Goal: Task Accomplishment & Management: Manage account settings

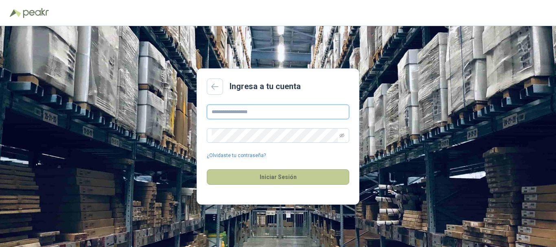
type input "**********"
click at [279, 176] on button "Iniciar Sesión" at bounding box center [278, 176] width 143 height 15
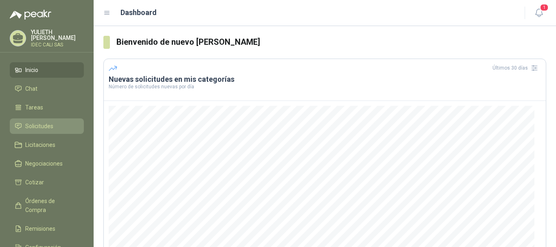
click at [42, 123] on span "Solicitudes" at bounding box center [39, 126] width 28 height 9
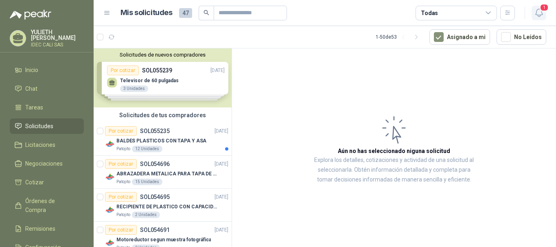
click at [541, 16] on icon "button" at bounding box center [539, 13] width 10 height 10
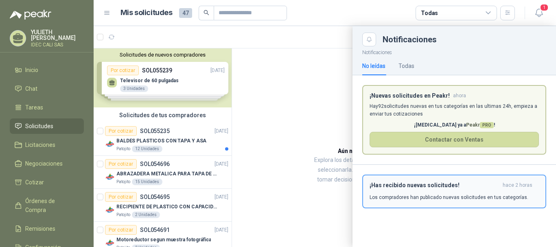
click at [462, 203] on button "¡Has recibido nuevas solicitudes! hace 2 horas Los compradores han publicado nu…" at bounding box center [454, 192] width 184 height 34
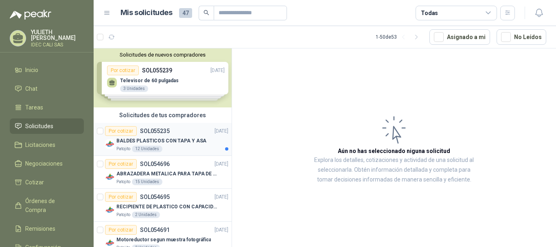
click at [180, 146] on div "Patojito 12 Unidades" at bounding box center [172, 149] width 112 height 7
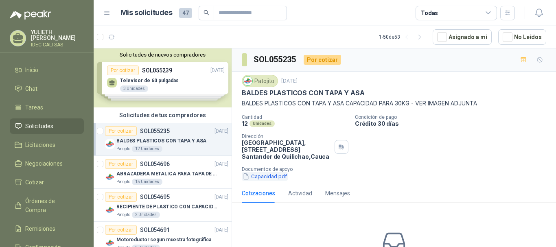
click at [260, 176] on button "Capacidad.pdf" at bounding box center [265, 176] width 46 height 9
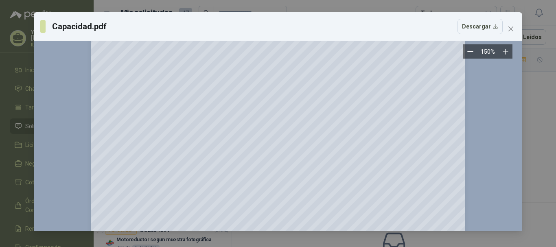
scroll to position [42, 0]
